Goal: Transaction & Acquisition: Obtain resource

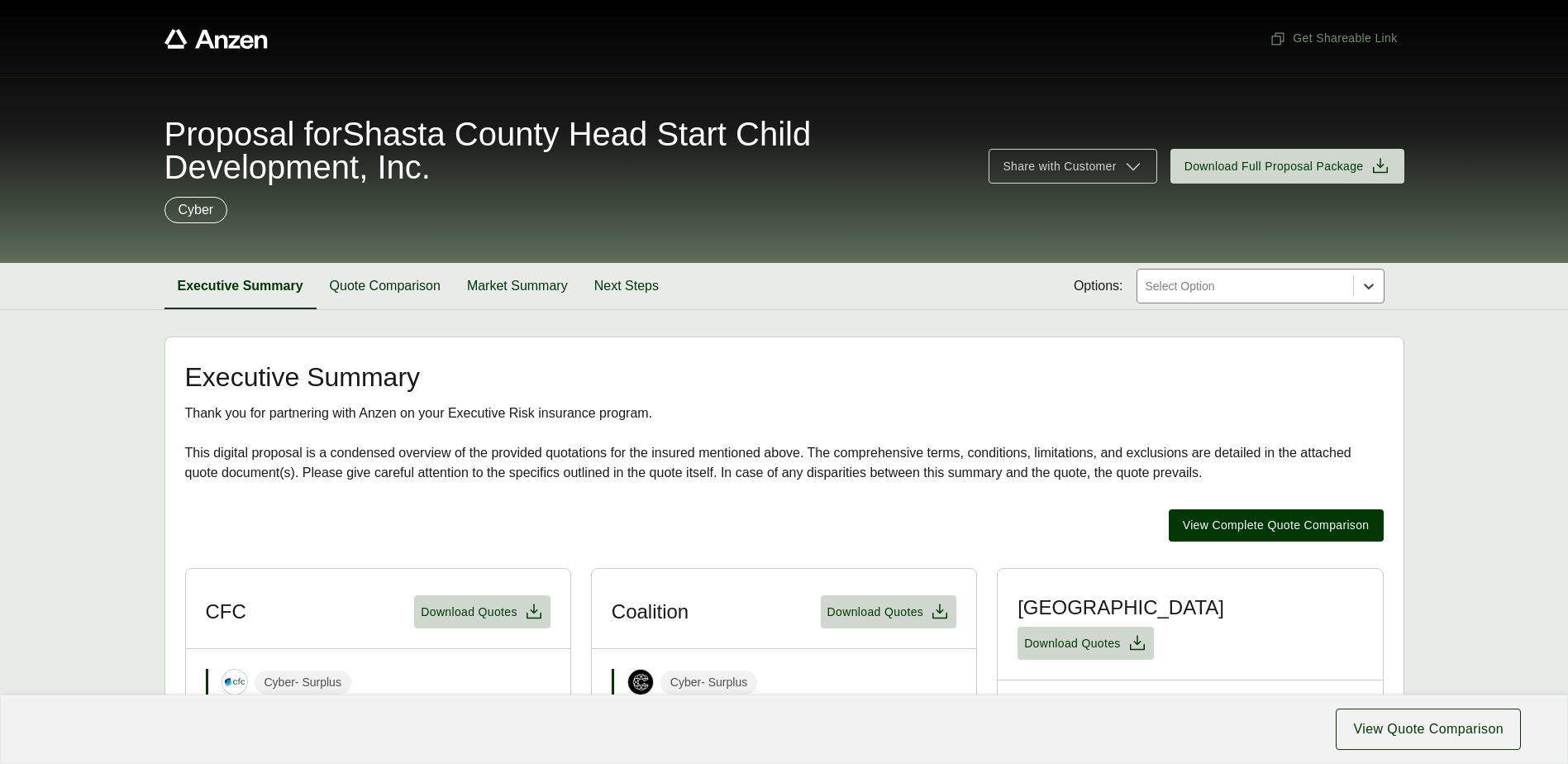
click at [1375, 289] on icon at bounding box center [1368, 286] width 17 height 17
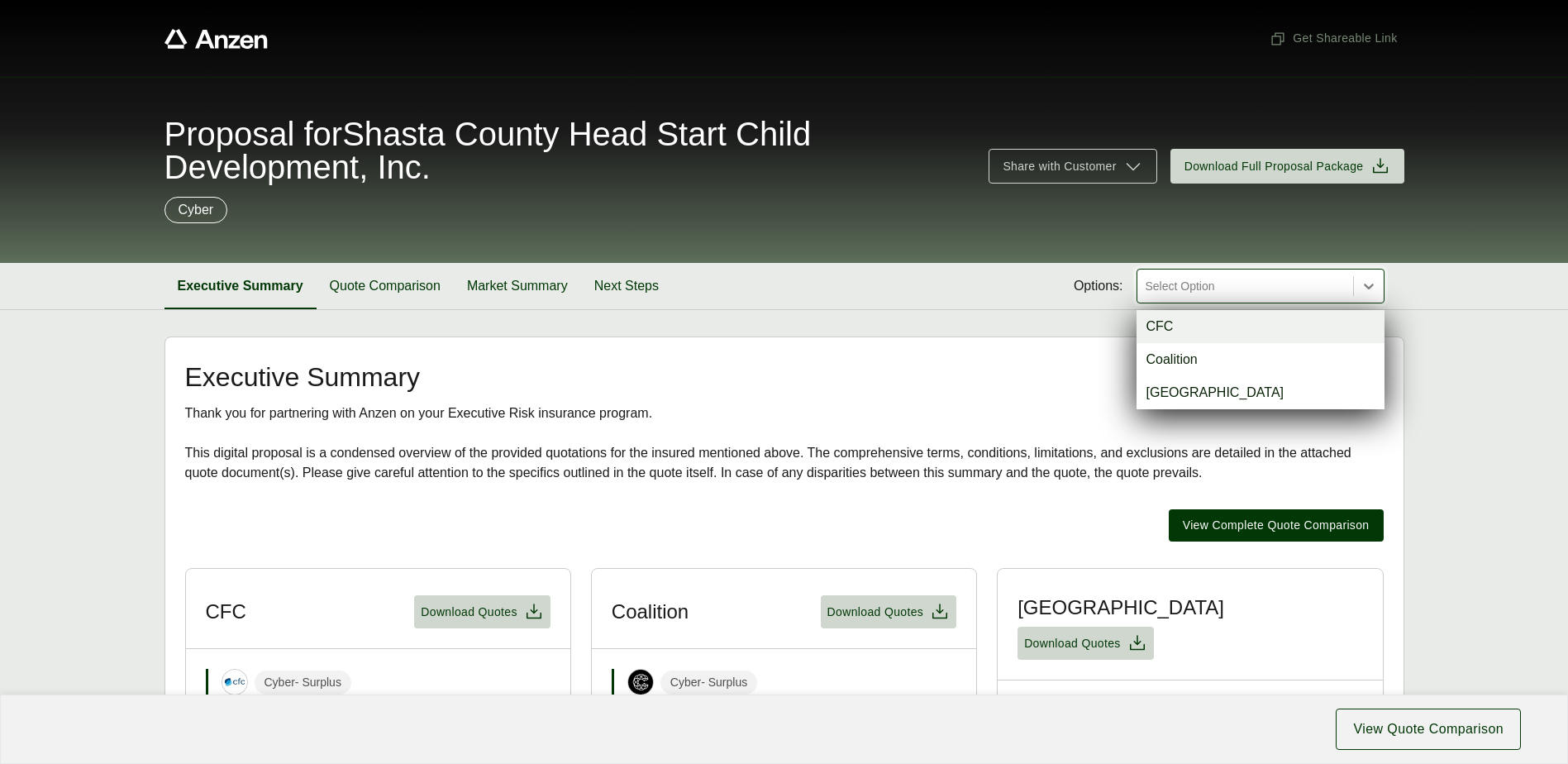
click at [1227, 333] on div "CFC" at bounding box center [1260, 326] width 248 height 33
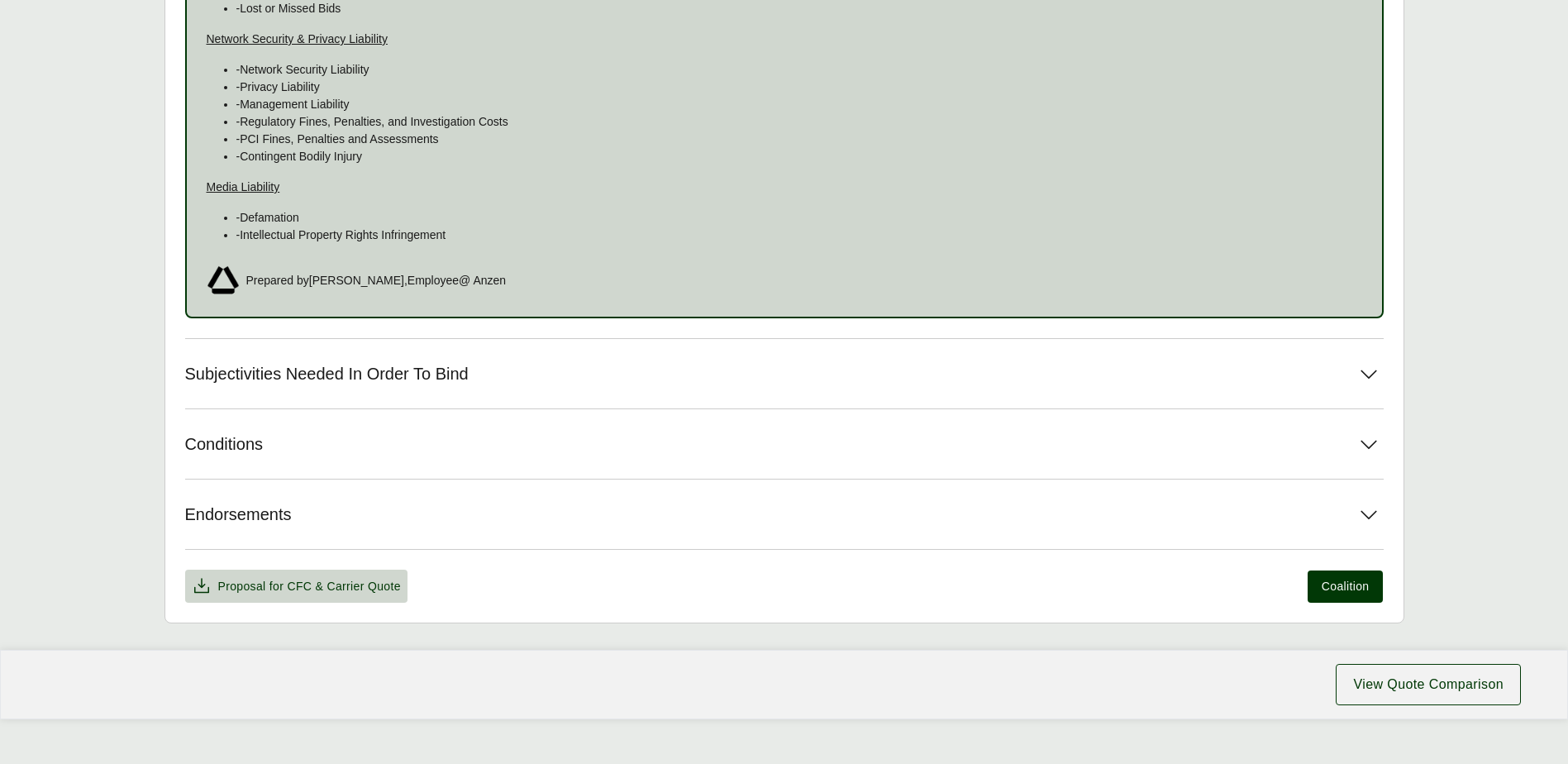
scroll to position [1631, 0]
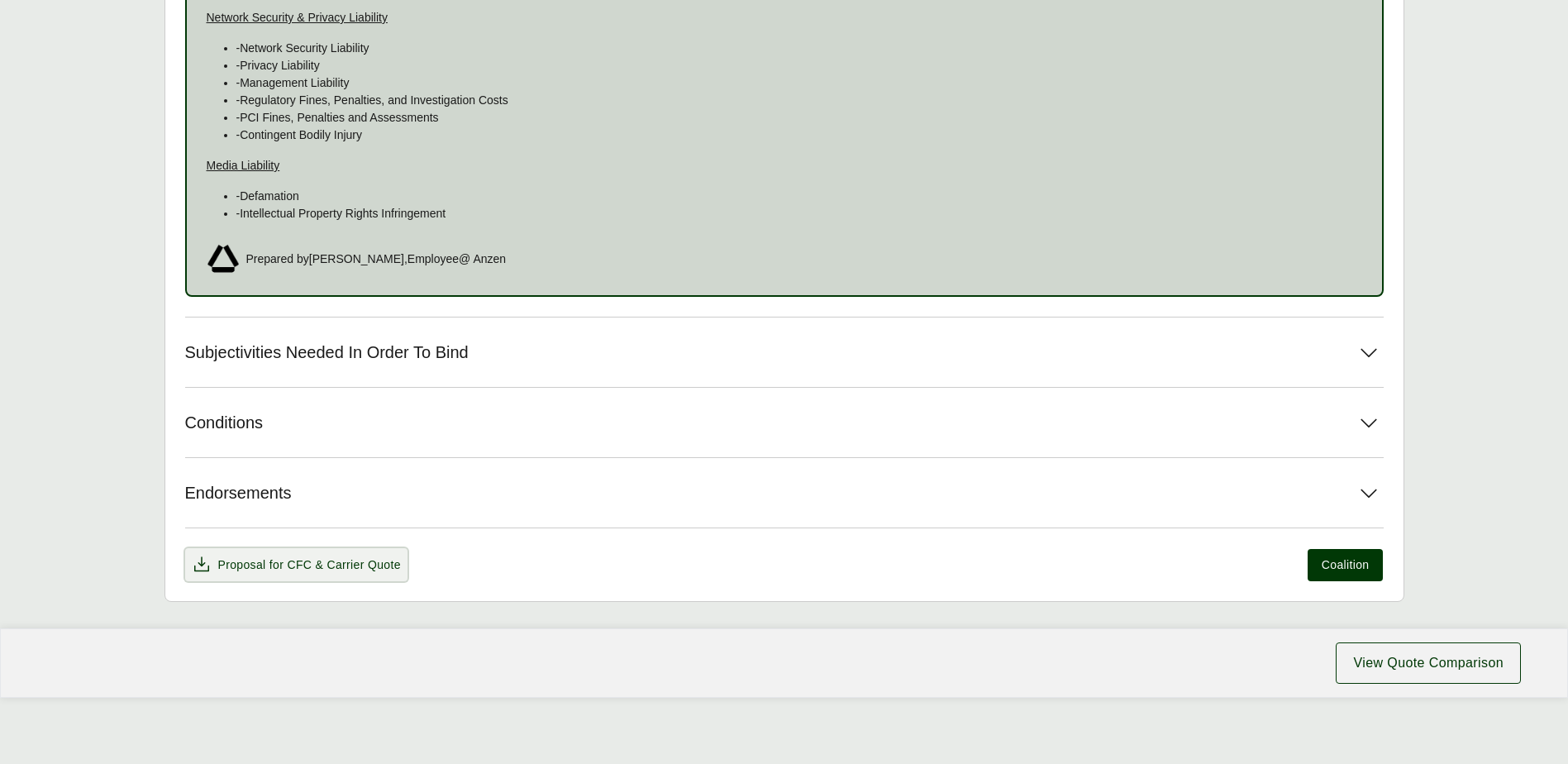
click at [332, 559] on span "& Carrier Quote" at bounding box center [358, 564] width 85 height 13
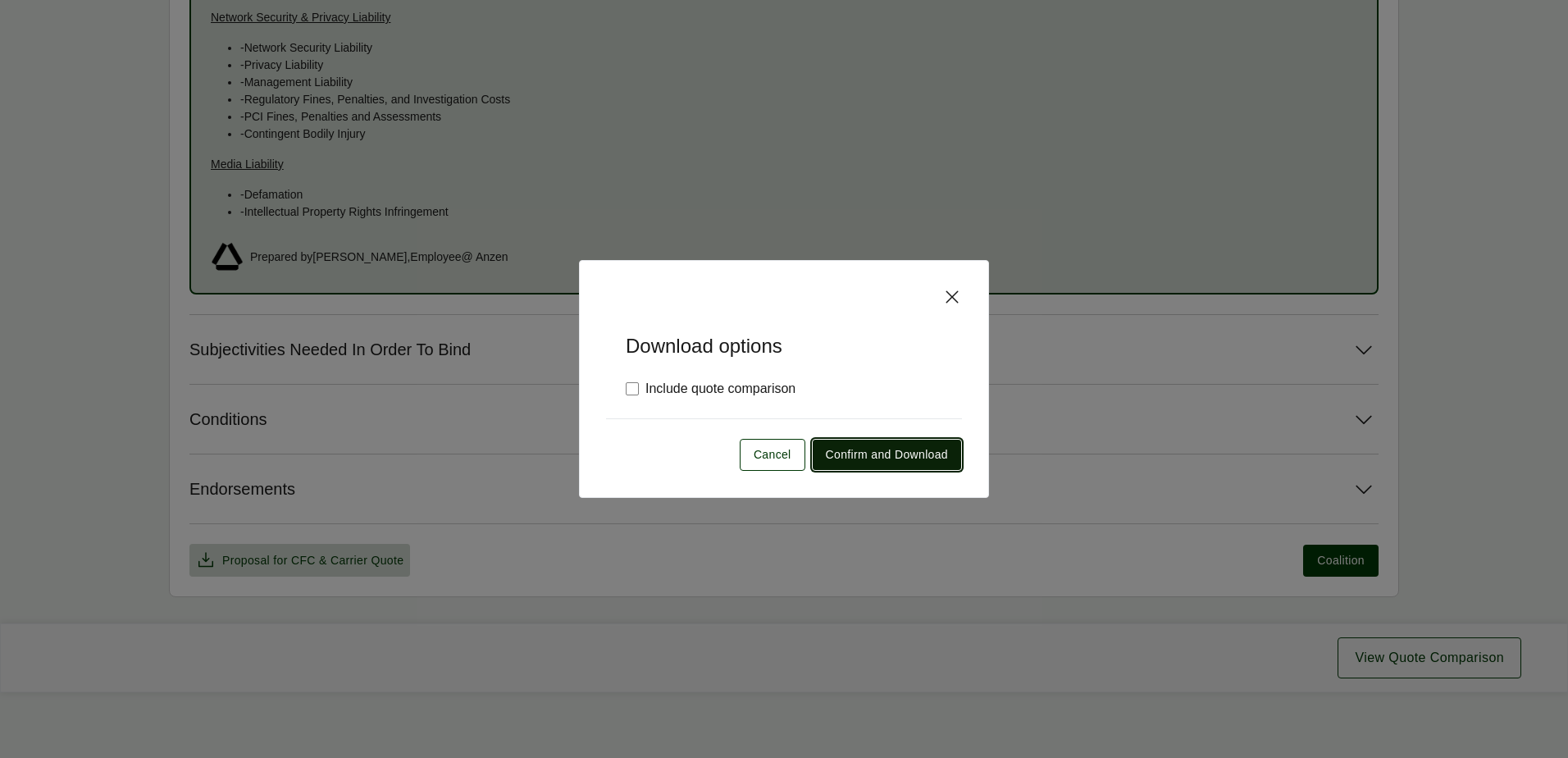
click at [864, 447] on span "Confirm and Download" at bounding box center [887, 454] width 122 height 17
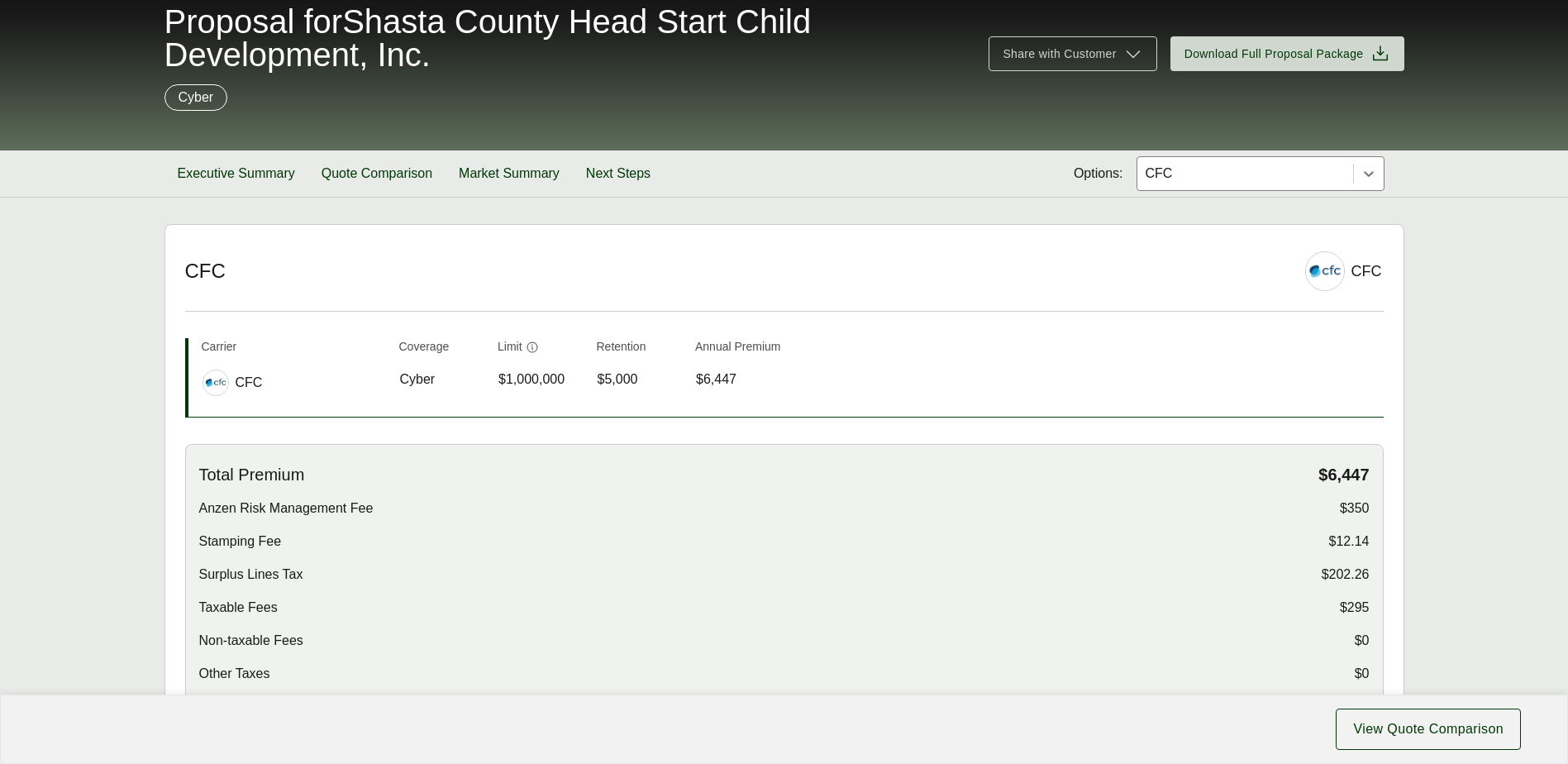
scroll to position [0, 0]
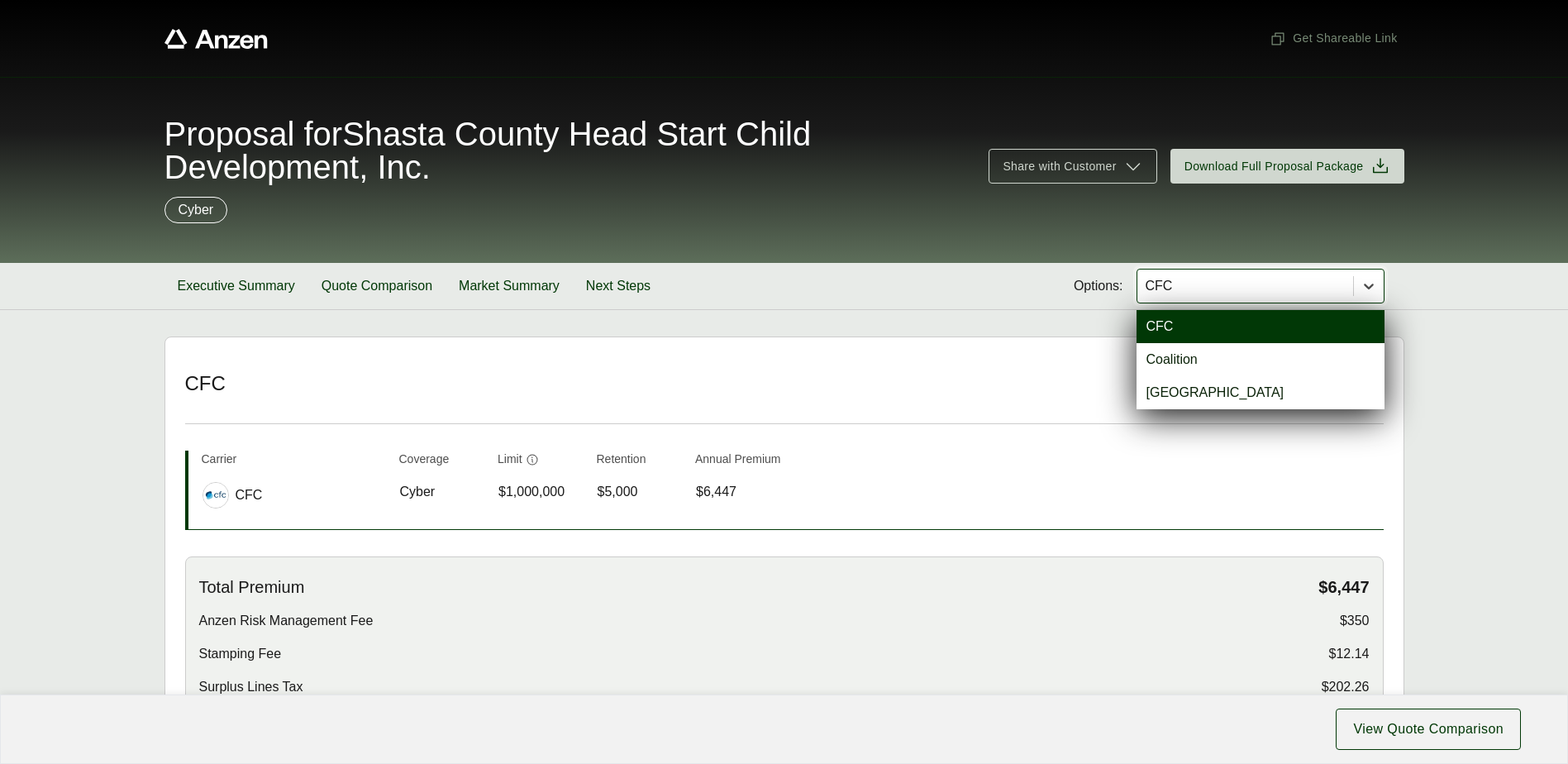
click at [1373, 285] on icon at bounding box center [1368, 286] width 17 height 17
click at [1163, 367] on div "Coalition" at bounding box center [1260, 359] width 248 height 33
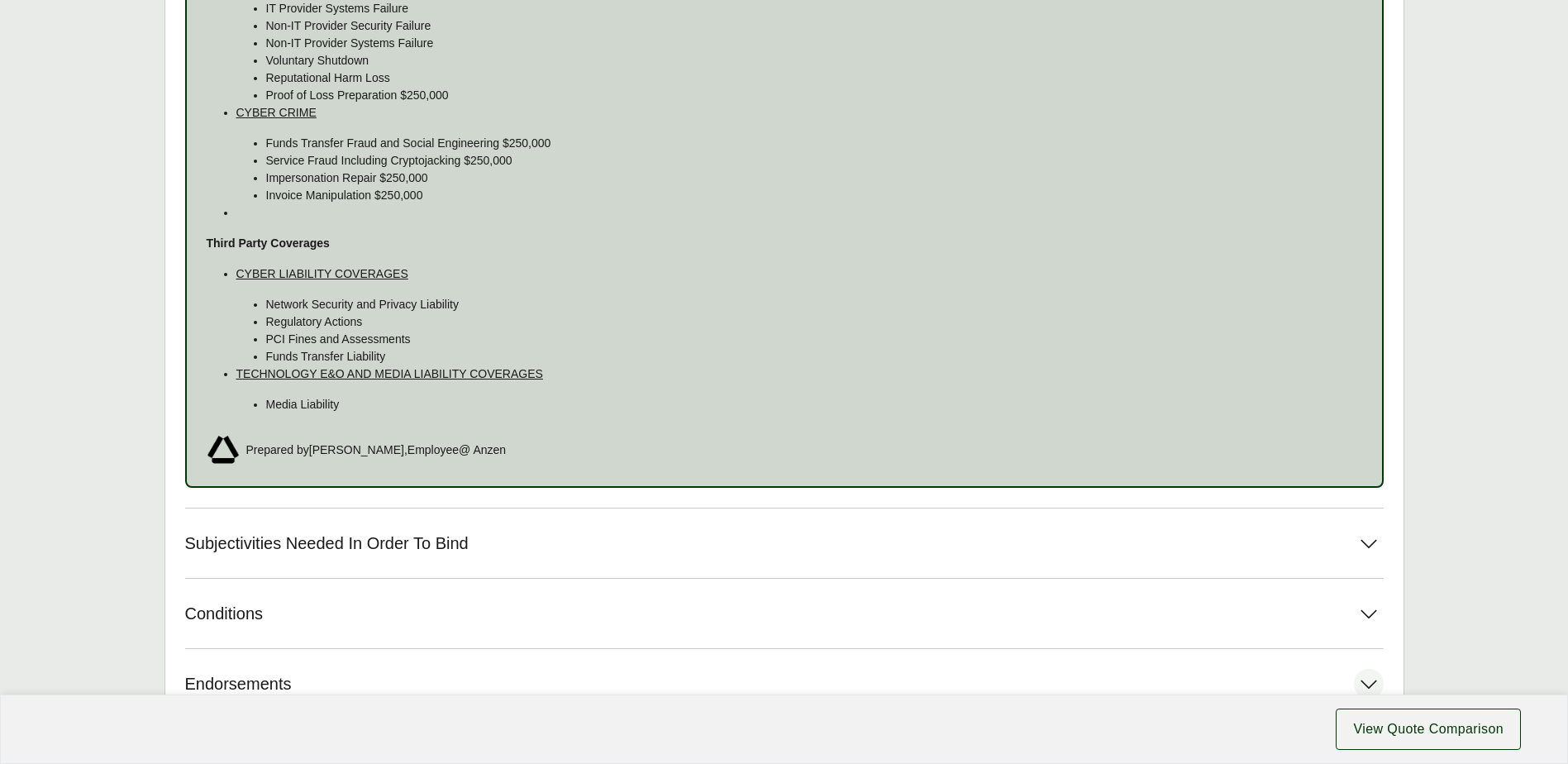
scroll to position [1571, 0]
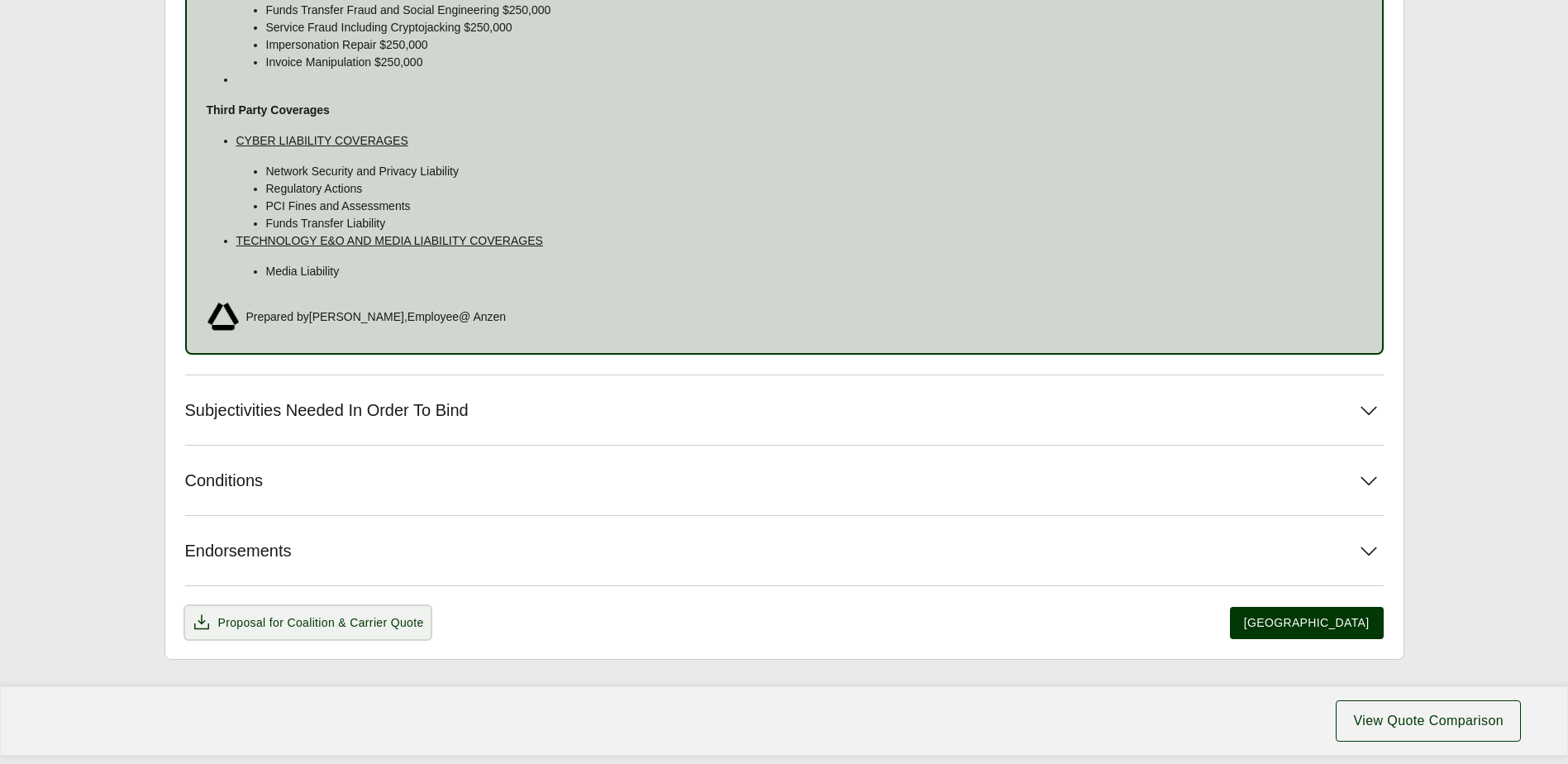
click at [333, 617] on span "Coalition" at bounding box center [311, 622] width 48 height 13
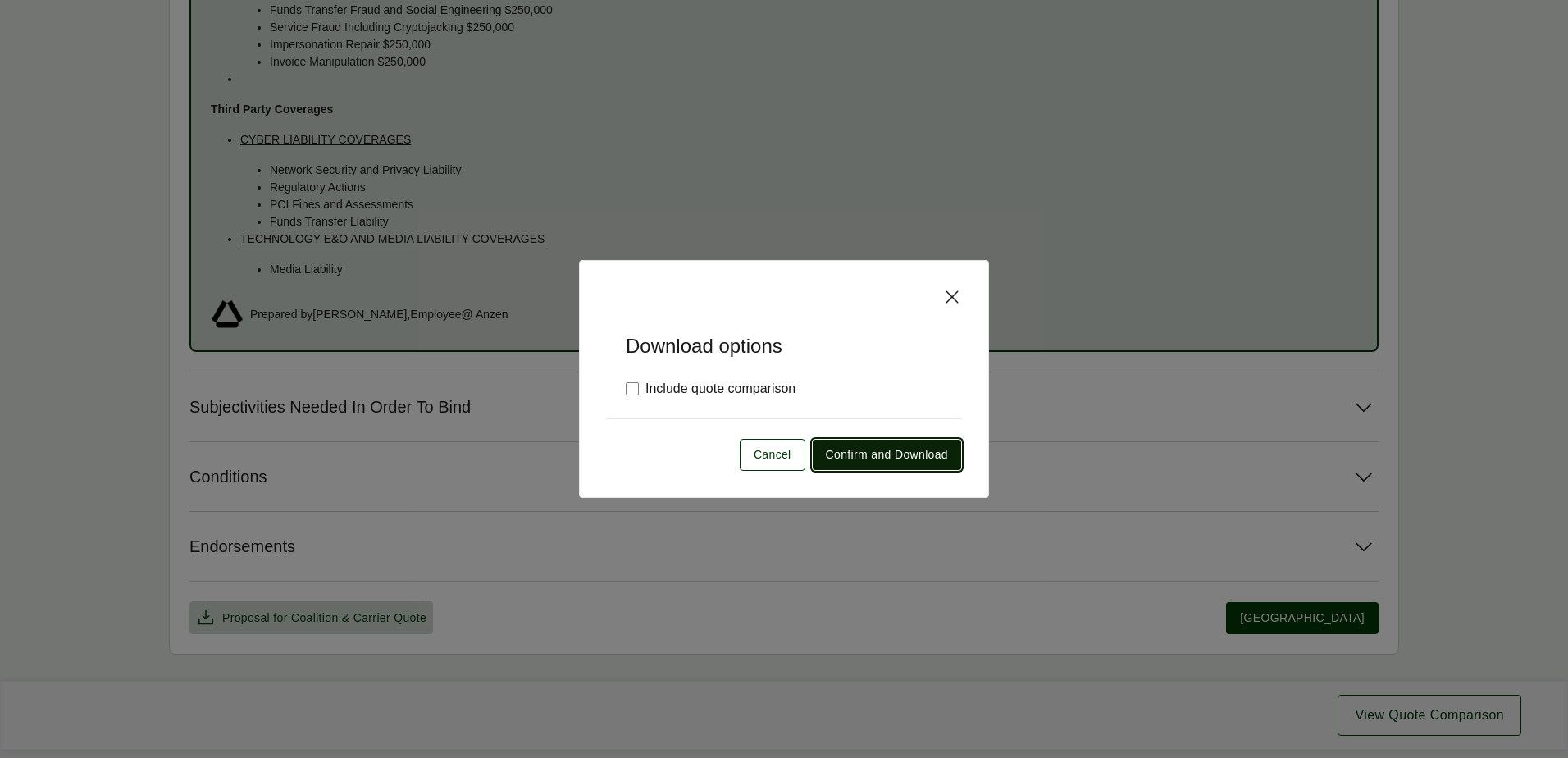
click at [874, 447] on span "Confirm and Download" at bounding box center [887, 454] width 122 height 17
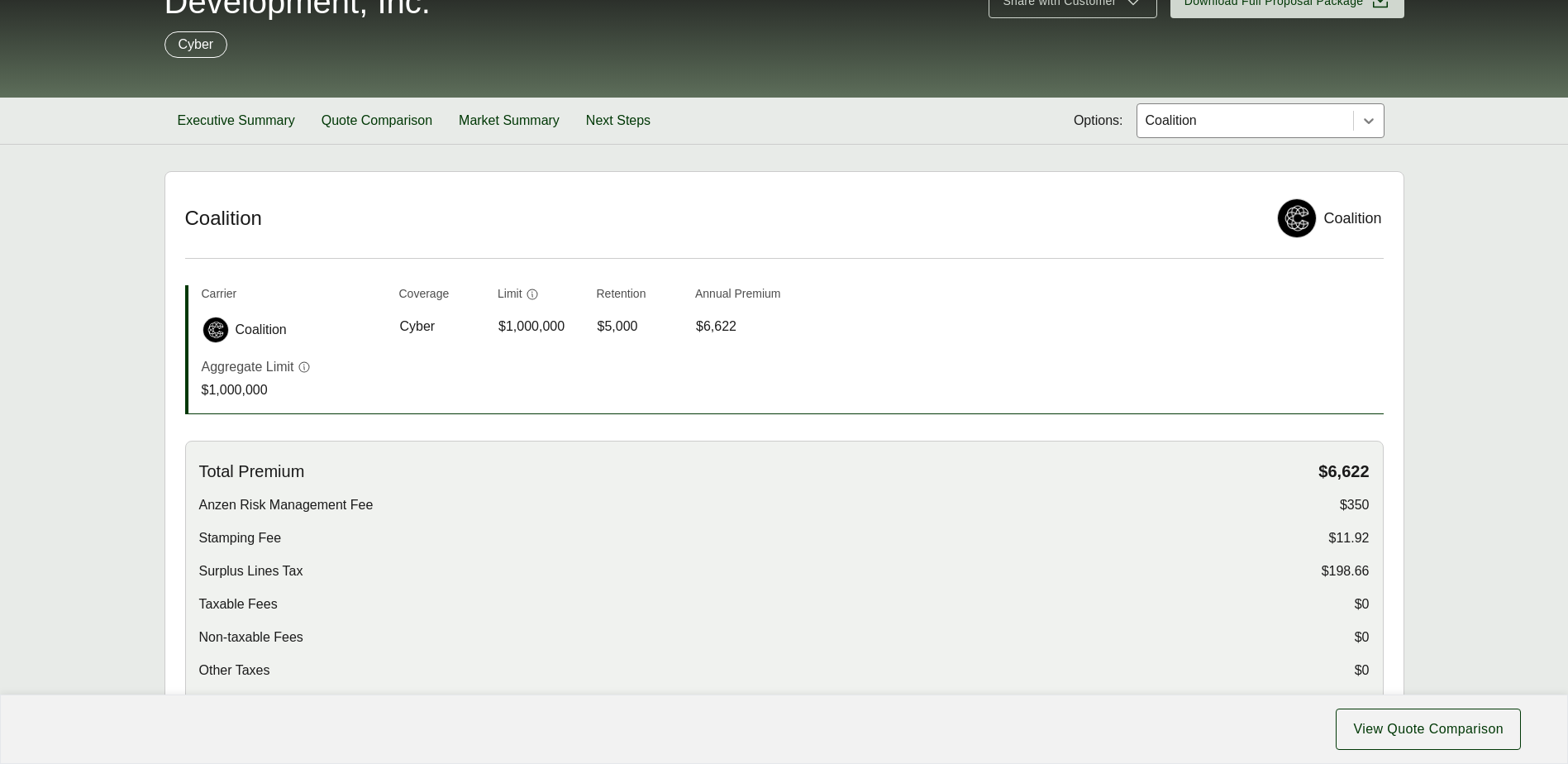
scroll to position [0, 0]
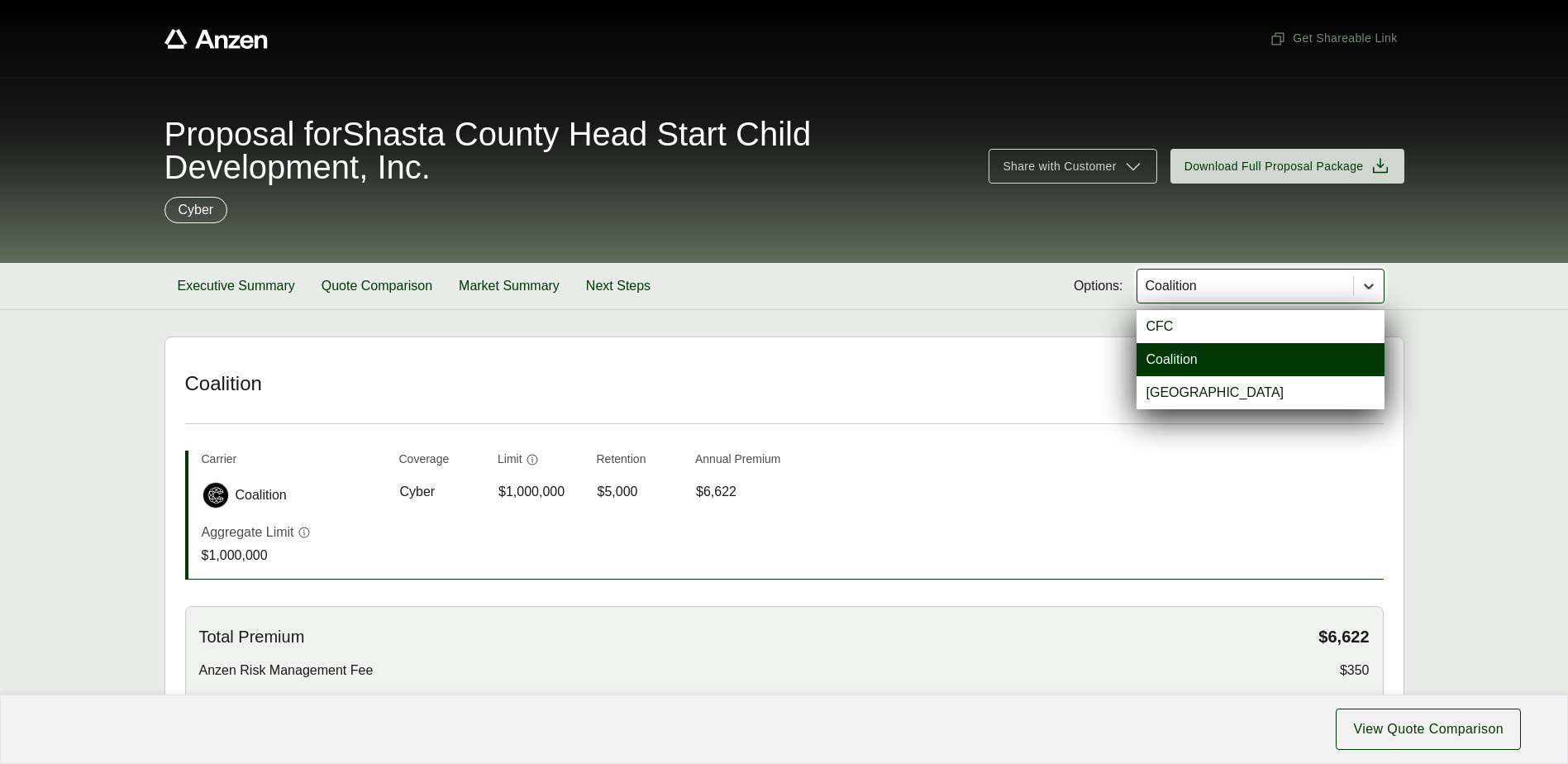
click at [1377, 286] on div at bounding box center [1368, 286] width 30 height 30
click at [1160, 398] on div "[GEOGRAPHIC_DATA]" at bounding box center [1260, 392] width 248 height 33
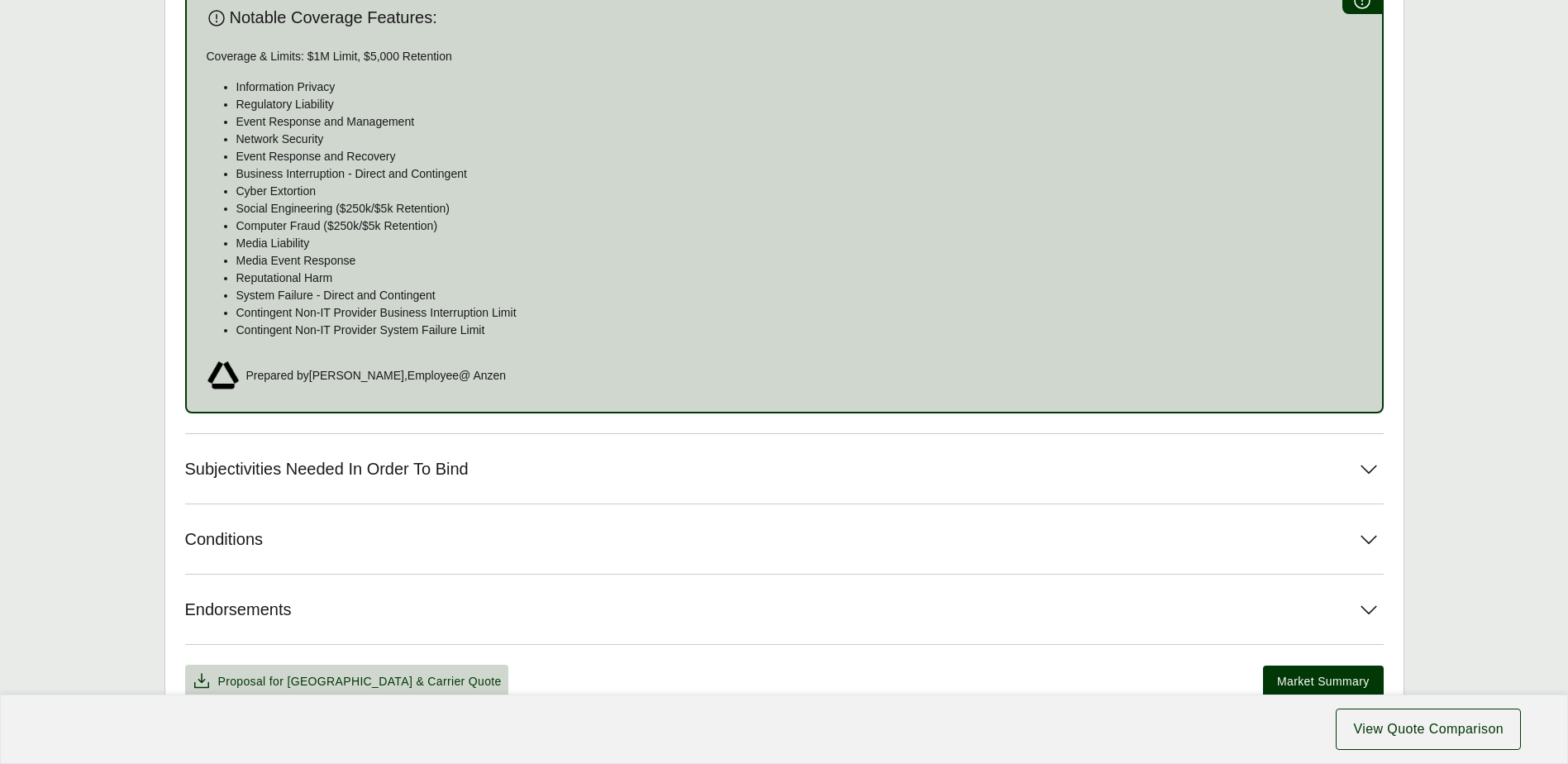
scroll to position [1132, 0]
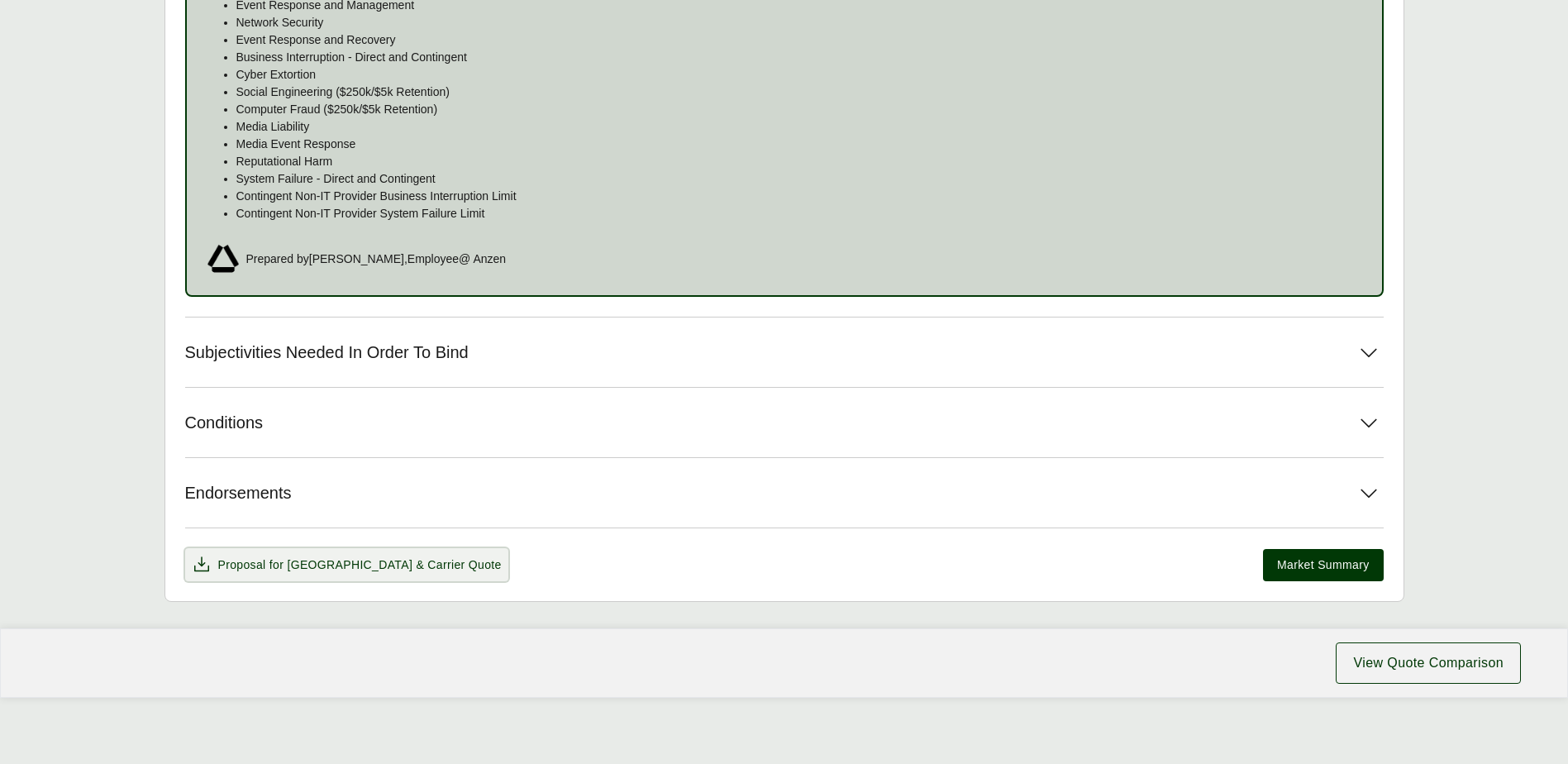
click at [315, 558] on span "[GEOGRAPHIC_DATA]" at bounding box center [350, 564] width 126 height 13
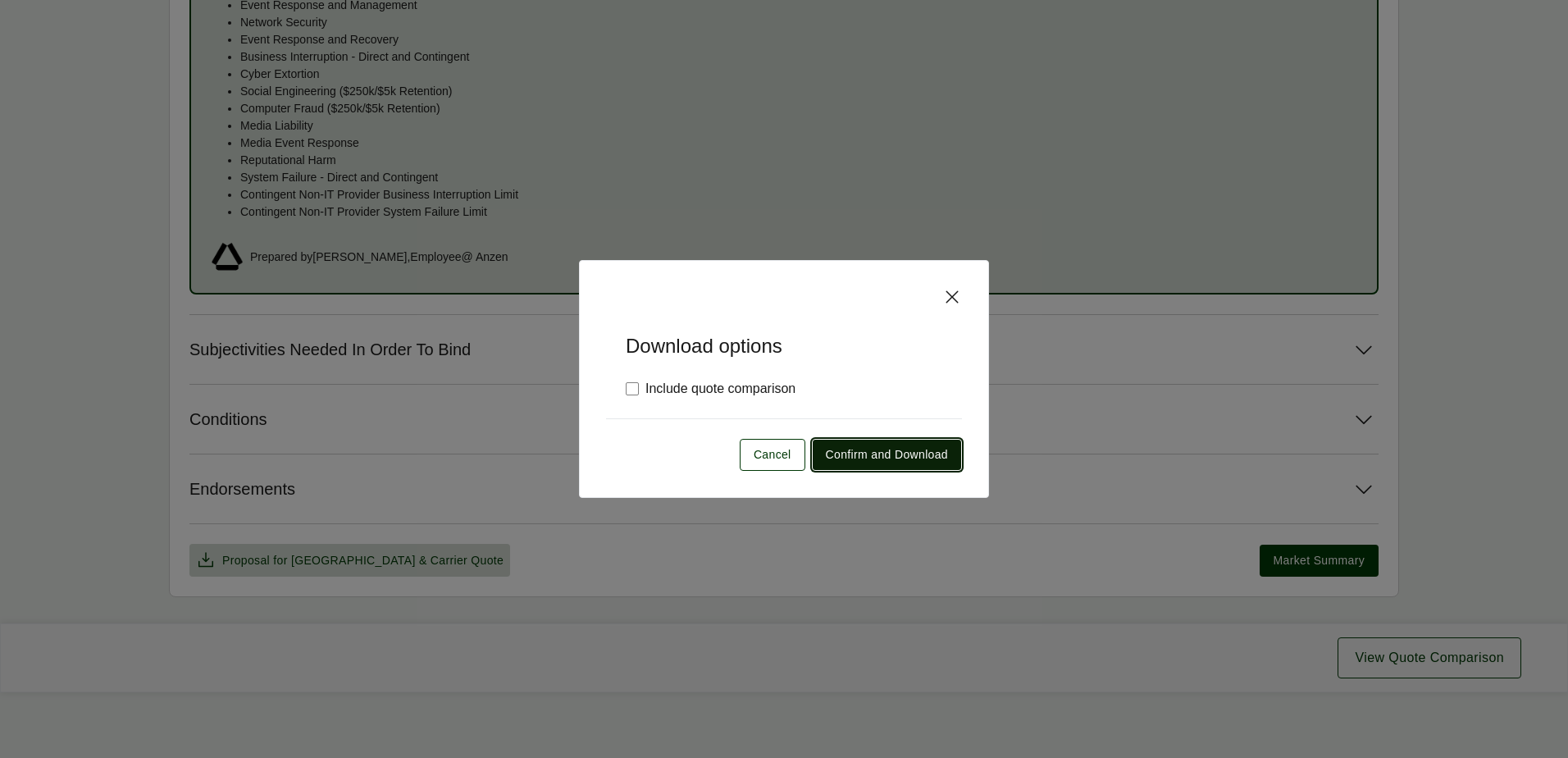
click at [904, 452] on span "Confirm and Download" at bounding box center [887, 454] width 122 height 17
